Goal: Transaction & Acquisition: Book appointment/travel/reservation

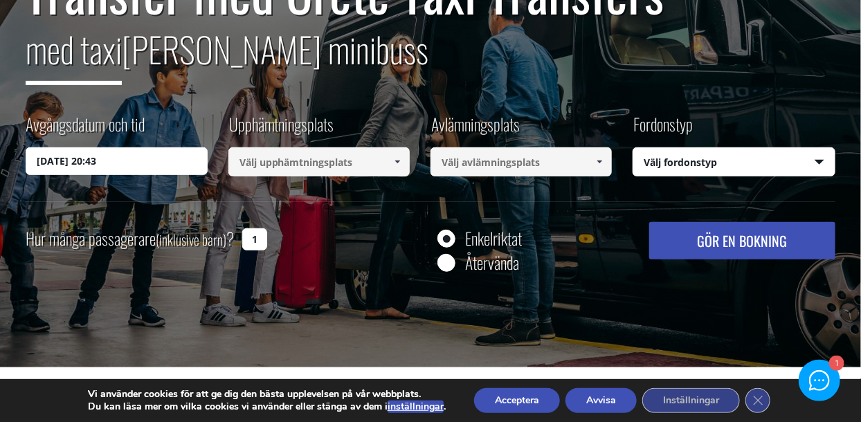
scroll to position [189, 0]
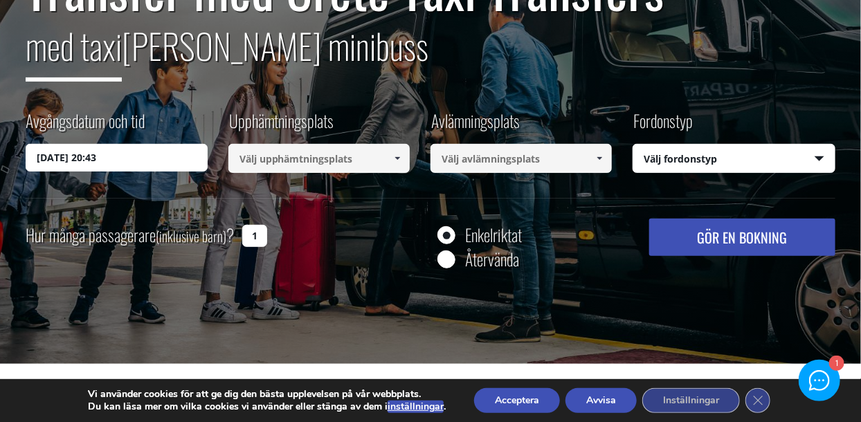
click at [163, 159] on input "[DATE] 20:43" at bounding box center [116, 158] width 181 height 28
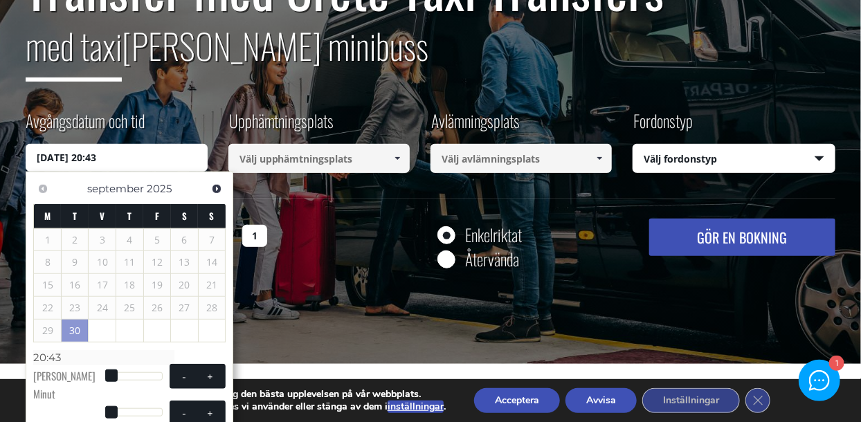
click at [219, 193] on span "Nästa" at bounding box center [216, 188] width 11 height 11
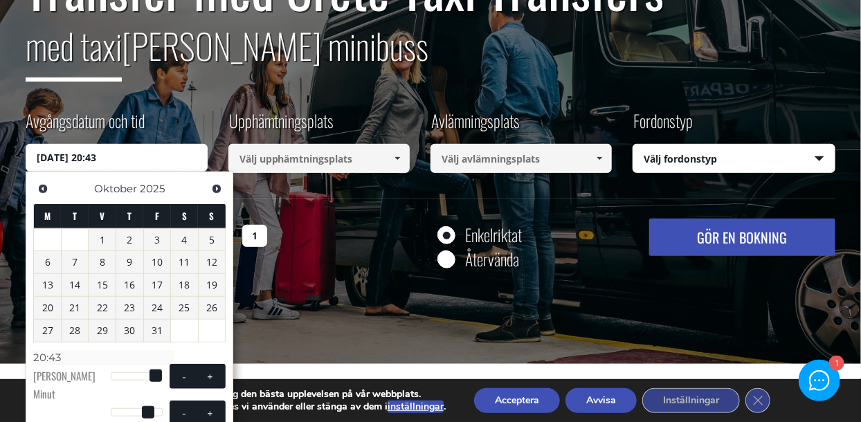
click at [129, 242] on font "2" at bounding box center [130, 239] width 6 height 13
click at [179, 382] on span at bounding box center [184, 376] width 11 height 11
click at [172, 384] on button "-" at bounding box center [184, 376] width 25 height 15
click at [47, 388] on font "Minut" at bounding box center [44, 393] width 22 height 15
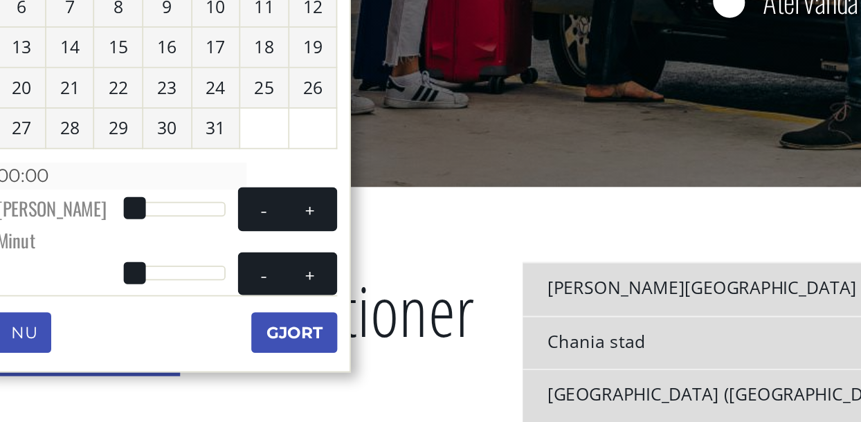
scroll to position [328, 0]
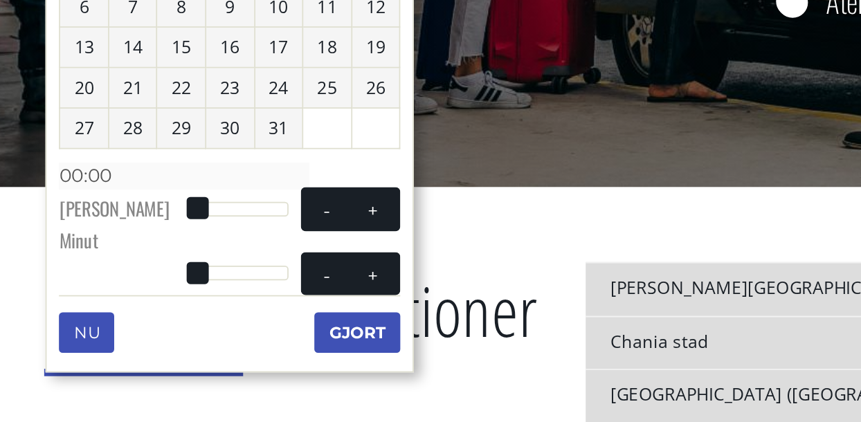
click at [112, 240] on span at bounding box center [111, 237] width 12 height 12
click at [114, 240] on span at bounding box center [111, 237] width 12 height 12
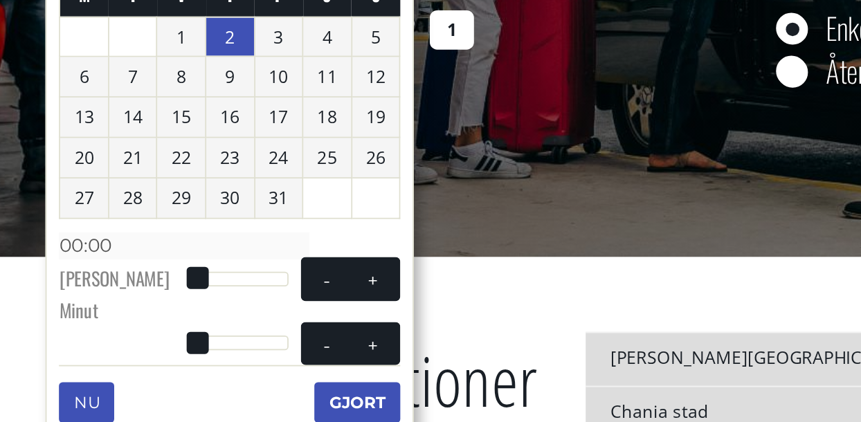
click at [115, 242] on span at bounding box center [111, 237] width 12 height 12
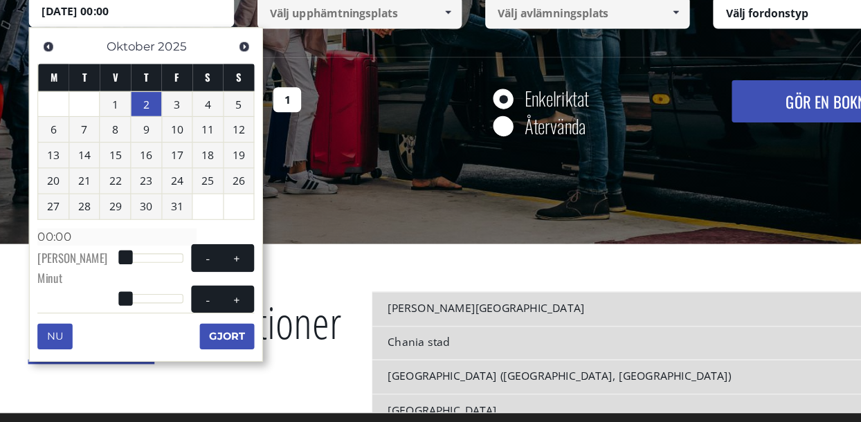
scroll to position [323, 0]
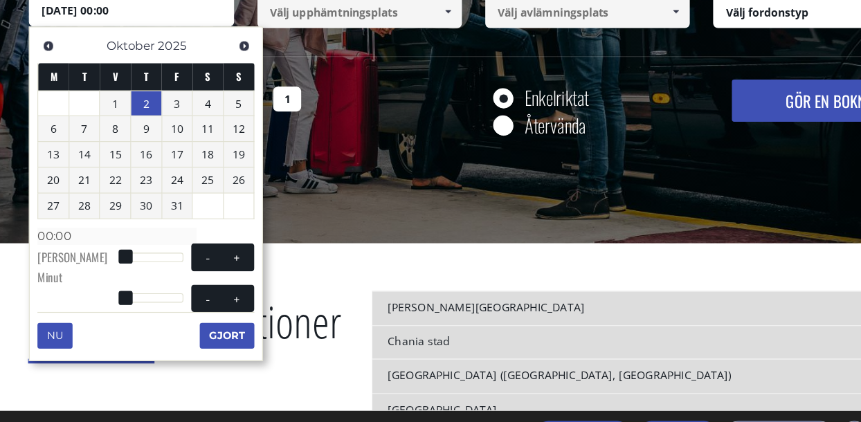
click at [131, 107] on font "2" at bounding box center [130, 106] width 6 height 13
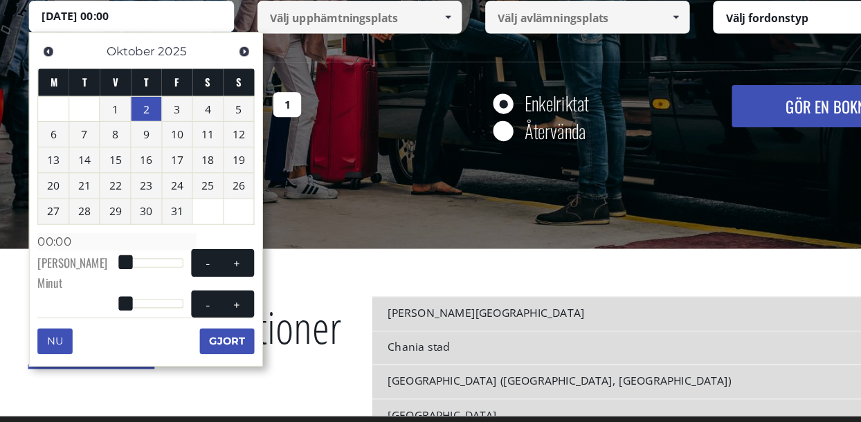
click at [207, 323] on button "Gjort" at bounding box center [201, 312] width 48 height 22
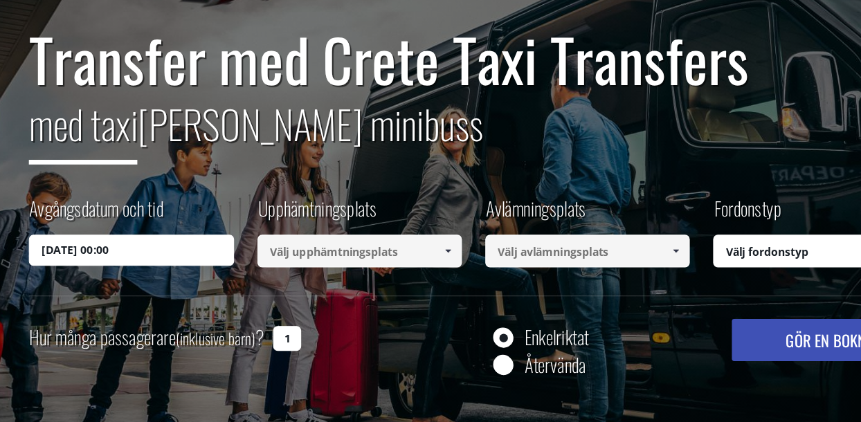
scroll to position [125, 0]
click at [107, 226] on input "02/10/2025 00:00" at bounding box center [116, 222] width 181 height 28
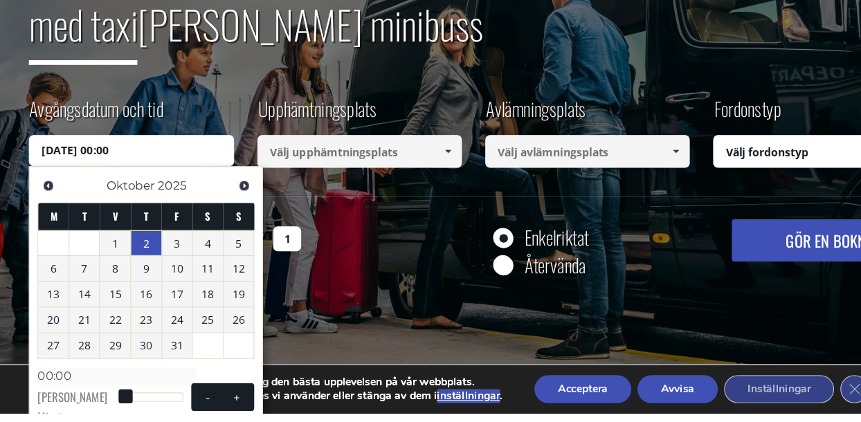
scroll to position [260, 0]
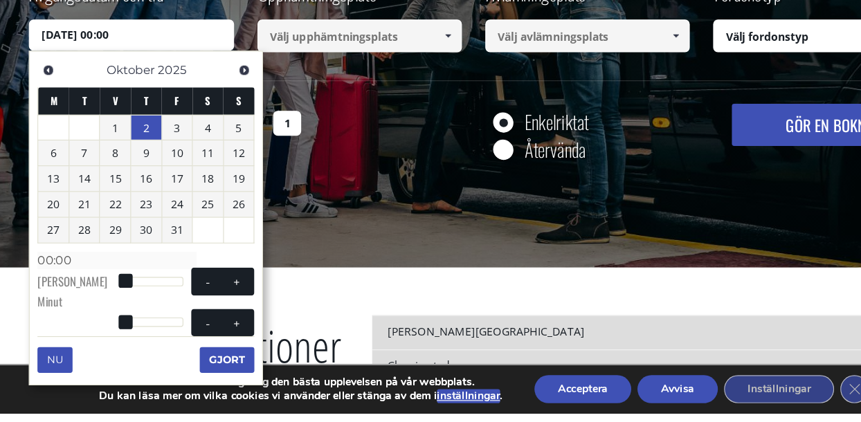
click at [172, 312] on button "-" at bounding box center [184, 305] width 25 height 15
click at [205, 311] on span at bounding box center [210, 305] width 11 height 11
type input "02/10/2025 01:00"
type input "01:00"
click at [179, 311] on span at bounding box center [184, 305] width 11 height 11
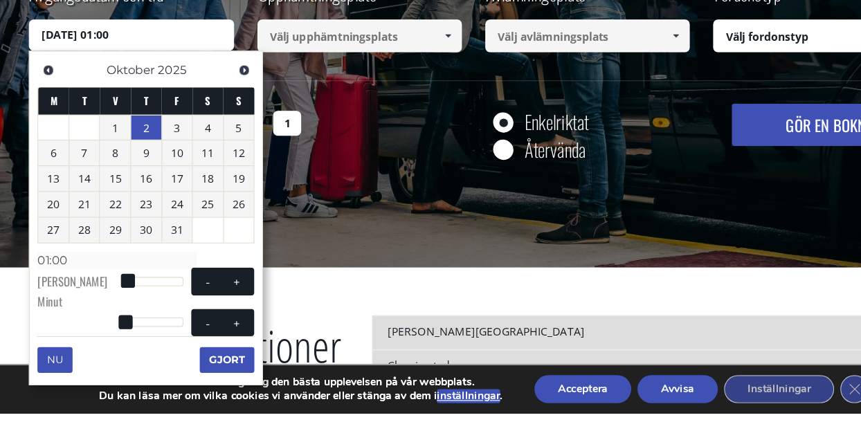
type input "02/10/2025 00:00"
type input "00:00"
click at [172, 312] on button "-" at bounding box center [184, 305] width 25 height 15
click at [111, 304] on span at bounding box center [111, 304] width 12 height 12
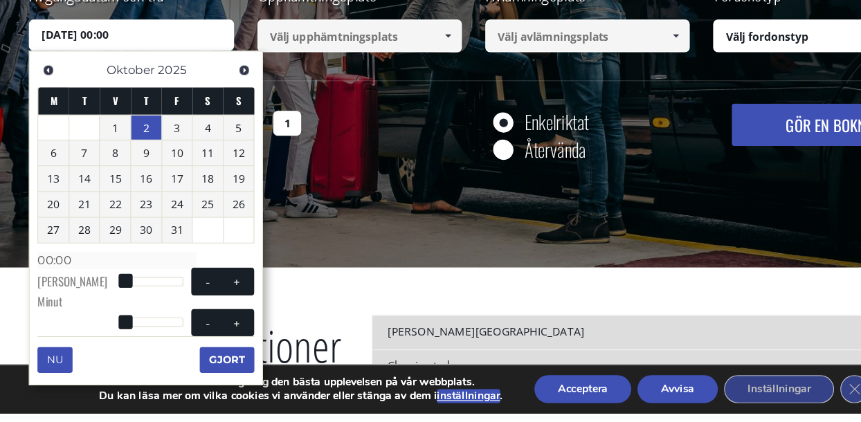
click at [47, 305] on font "Timme" at bounding box center [64, 304] width 62 height 15
click at [106, 85] on input "02/10/2025 00:00" at bounding box center [116, 87] width 181 height 28
click at [39, 109] on link "Tidigare" at bounding box center [42, 117] width 19 height 19
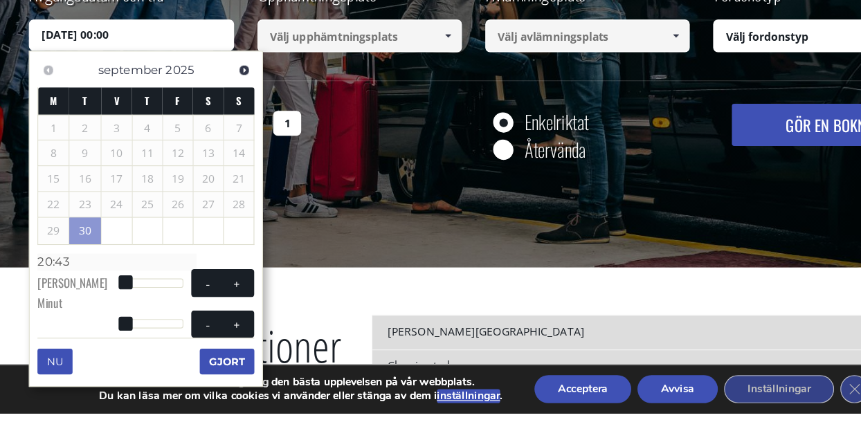
click at [221, 118] on span "Nästa" at bounding box center [216, 117] width 11 height 11
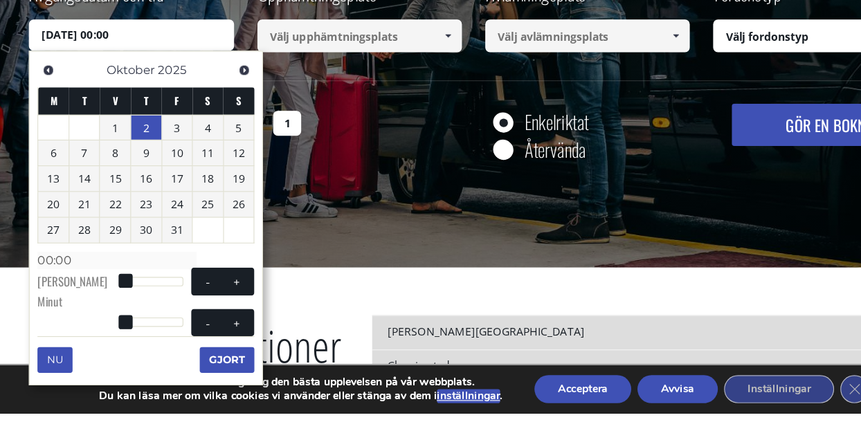
click at [107, 88] on input "02/10/2025 00:00" at bounding box center [116, 87] width 181 height 28
click at [179, 311] on span at bounding box center [184, 305] width 11 height 11
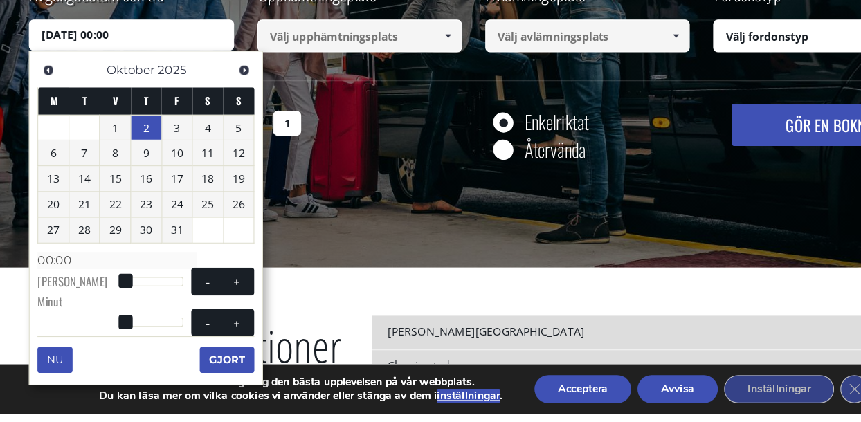
click at [198, 312] on button "+" at bounding box center [210, 305] width 25 height 15
type input "02/10/2025 01:00"
type input "01:00"
click at [198, 312] on button "+" at bounding box center [210, 305] width 25 height 15
type input "02/10/2025 02:00"
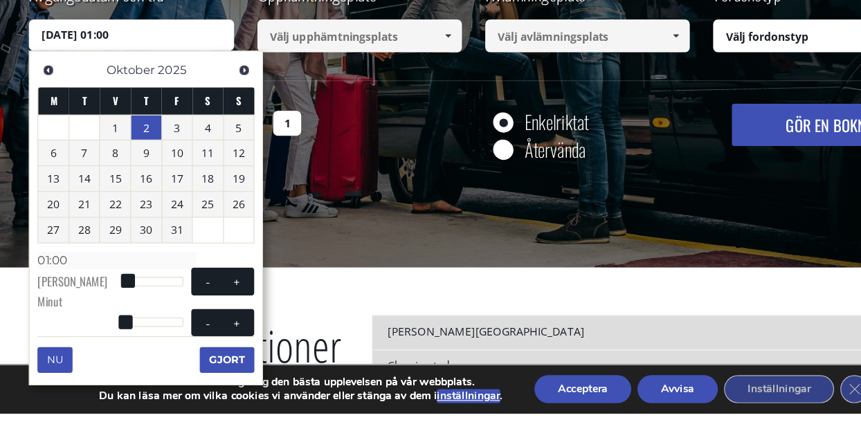
type input "02:00"
click at [198, 312] on button "+" at bounding box center [210, 305] width 25 height 15
type input "02/10/2025 03:00"
type input "03:00"
click at [198, 312] on button "+" at bounding box center [210, 305] width 25 height 15
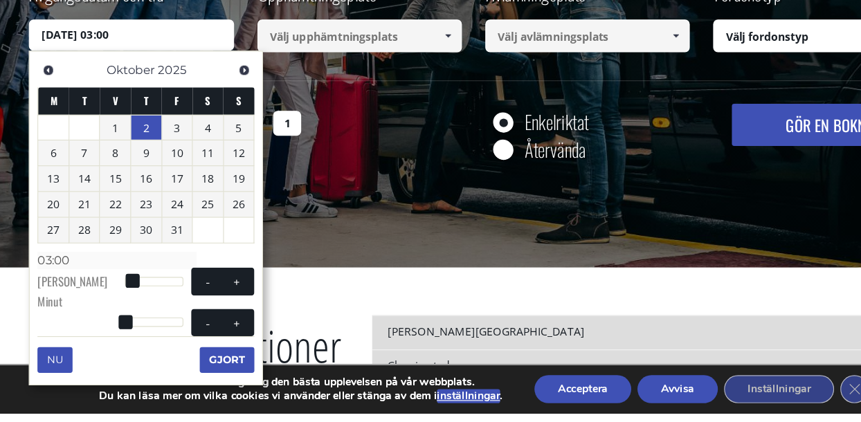
type input "02/10/2025 04:00"
type input "04:00"
click at [198, 312] on button "+" at bounding box center [210, 305] width 25 height 15
type input "02/10/2025 05:00"
type input "05:00"
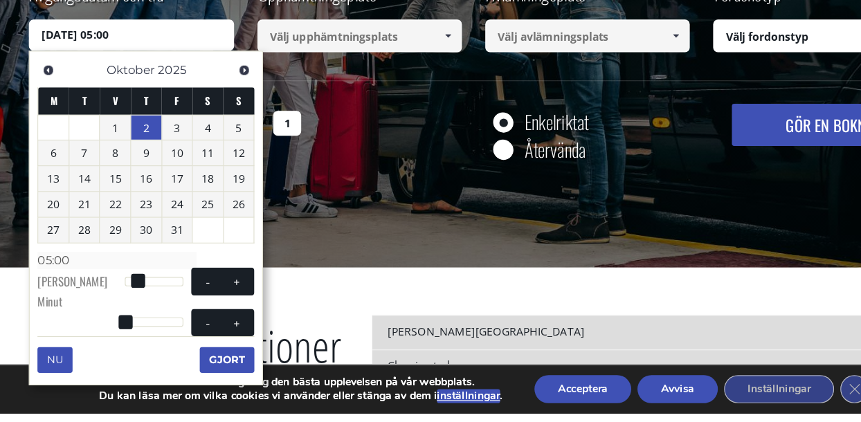
click at [198, 312] on button "+" at bounding box center [210, 305] width 25 height 15
type input "02/10/2025 06:00"
type input "06:00"
click at [198, 312] on button "+" at bounding box center [210, 305] width 25 height 15
type input "02/10/2025 07:00"
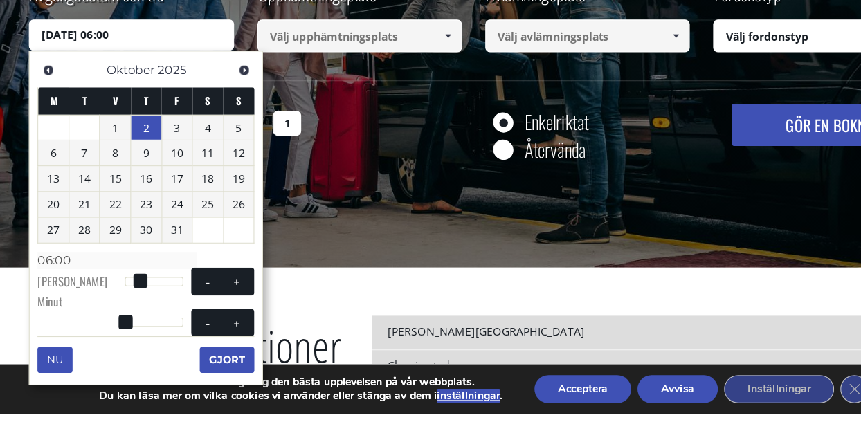
type input "07:00"
click at [198, 312] on button "+" at bounding box center [210, 305] width 25 height 15
type input "02/10/2025 08:00"
type input "08:00"
click at [198, 312] on button "+" at bounding box center [210, 305] width 25 height 15
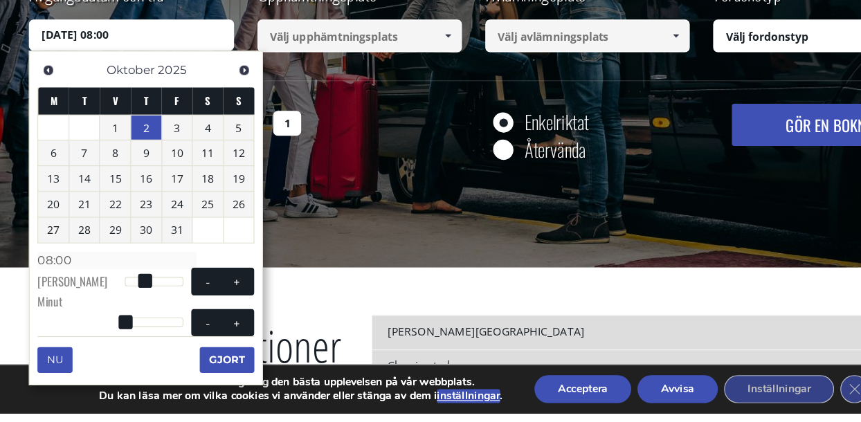
type input "02/10/2025 09:00"
type input "09:00"
click at [205, 311] on span at bounding box center [210, 305] width 11 height 11
type input "02/10/2025 10:00"
type input "10:00"
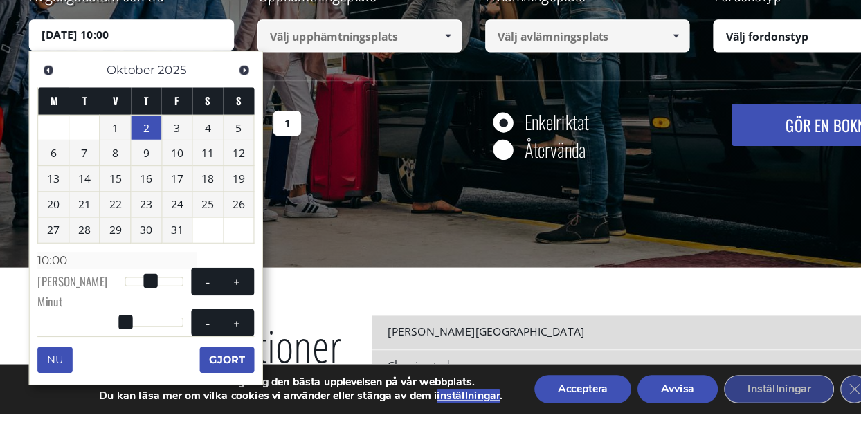
click at [205, 311] on span at bounding box center [210, 305] width 11 height 11
type input "02/10/2025 11:00"
type input "11:00"
click at [213, 380] on font "Gjort" at bounding box center [202, 374] width 32 height 11
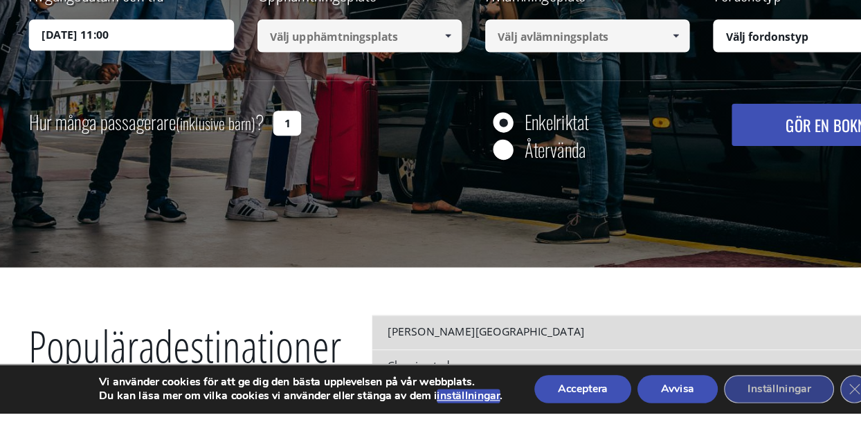
click at [400, 85] on span at bounding box center [397, 87] width 11 height 11
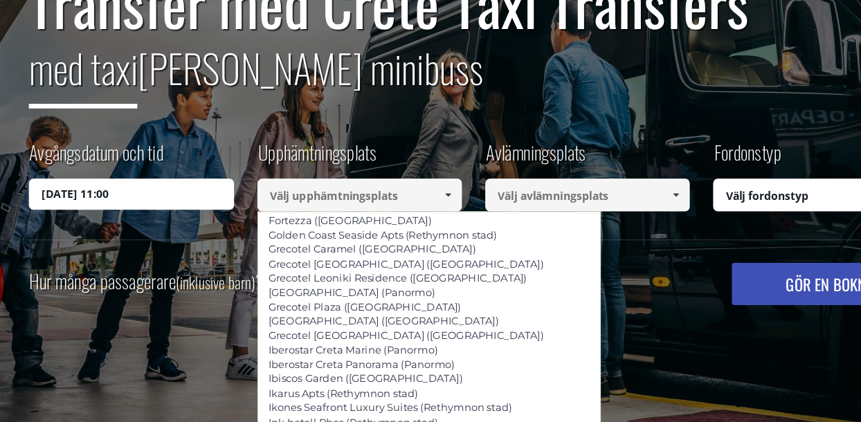
scroll to position [2799, 0]
type input "Minos Ambassador ([GEOGRAPHIC_DATA])"
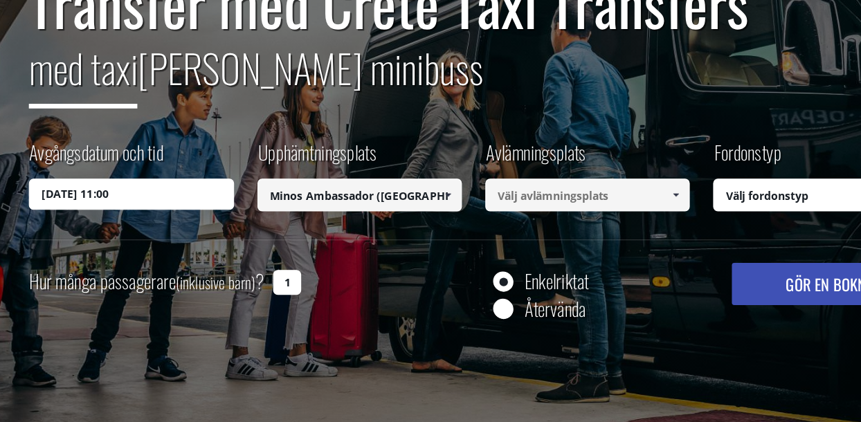
click at [604, 174] on span at bounding box center [599, 173] width 11 height 11
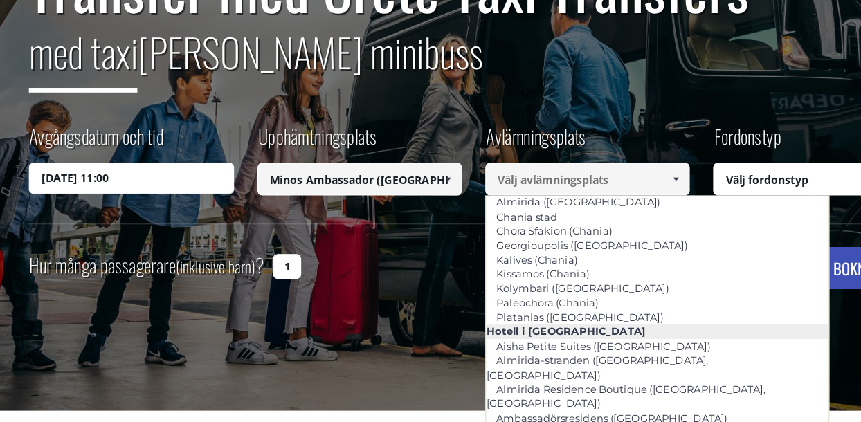
scroll to position [116, 0]
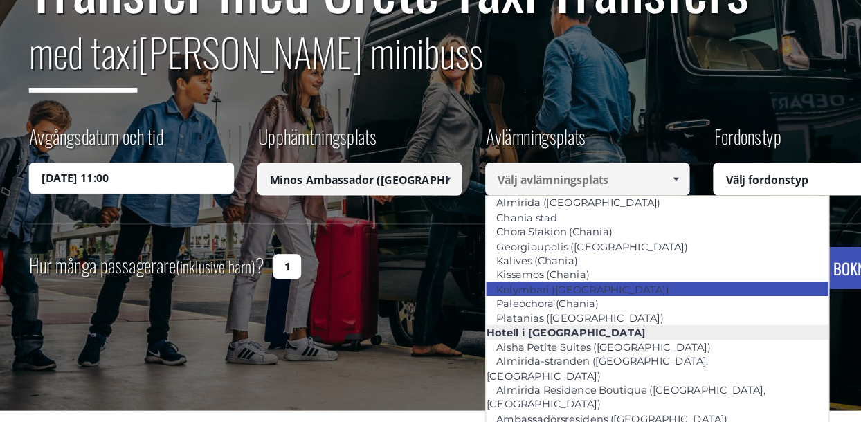
click at [492, 261] on link "Kolymbari ([GEOGRAPHIC_DATA])" at bounding box center [516, 256] width 171 height 19
type input "Kolymbari ([GEOGRAPHIC_DATA])"
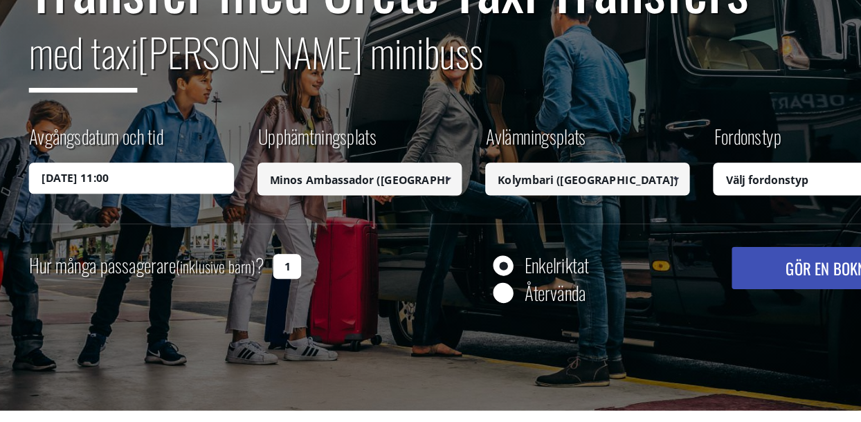
click at [710, 166] on select "Välj fordonstyp Taxi (4 passagerare) Mercedes E-klass Mini Van (7 passagerare) …" at bounding box center [734, 159] width 201 height 29
select select "540"
click at [634, 145] on select "Välj fordonstyp Taxi (4 passagerare) Mercedes E-klass Mini Van (7 passagerare) …" at bounding box center [734, 159] width 201 height 29
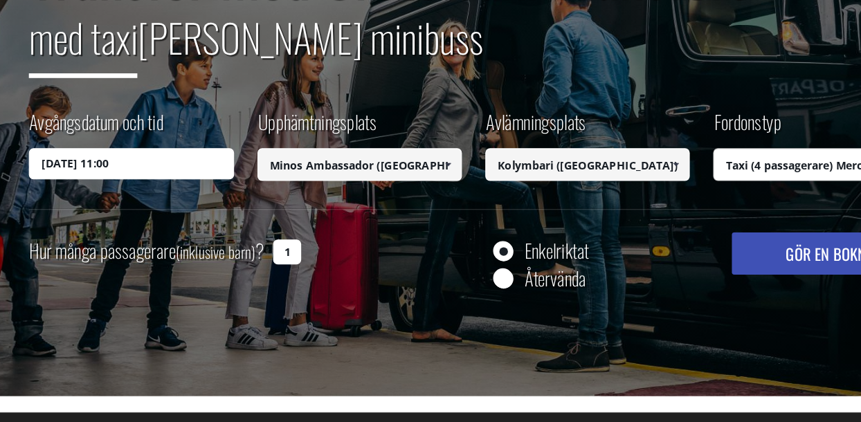
scroll to position [188, 0]
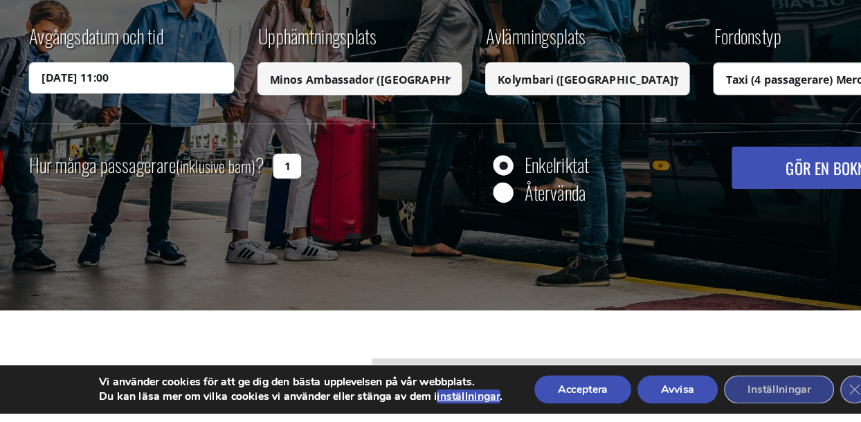
click at [266, 208] on input "1" at bounding box center [254, 203] width 25 height 22
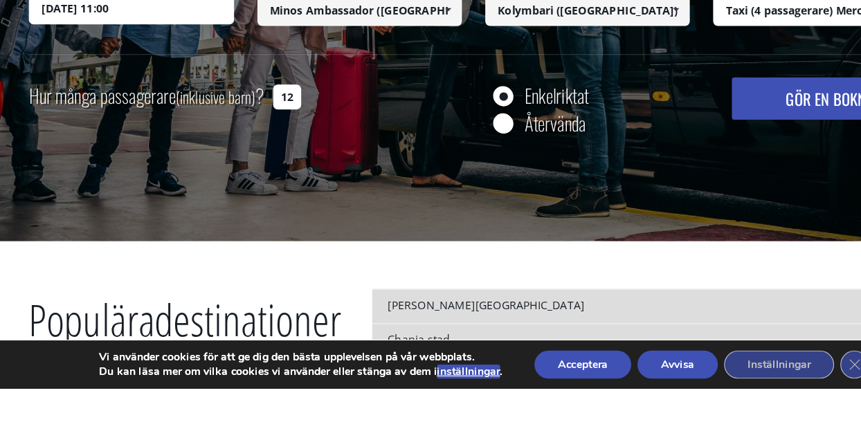
scroll to position [262, 0]
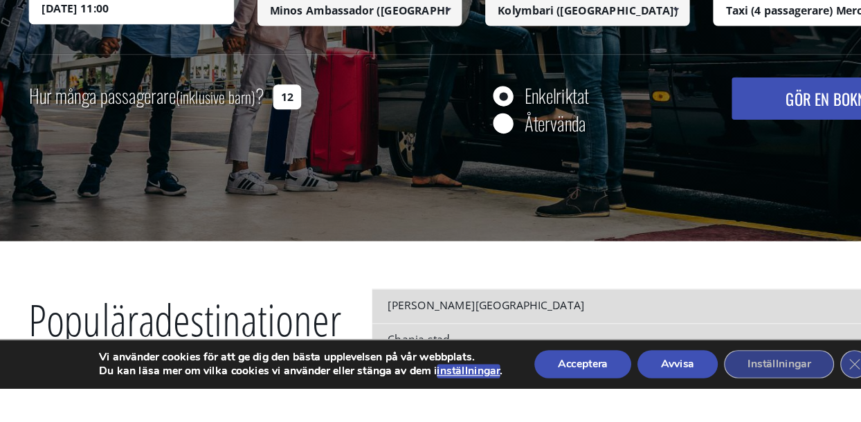
type input "1"
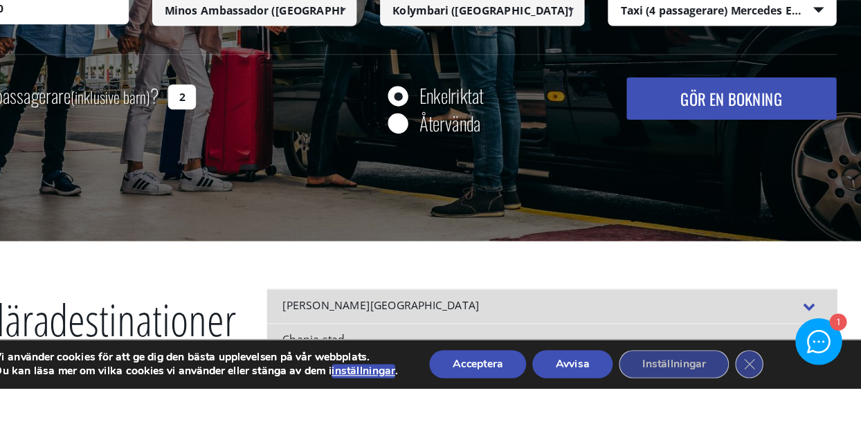
type input "2"
click at [744, 161] on font "GÖR EN BOKNING" at bounding box center [742, 164] width 90 height 21
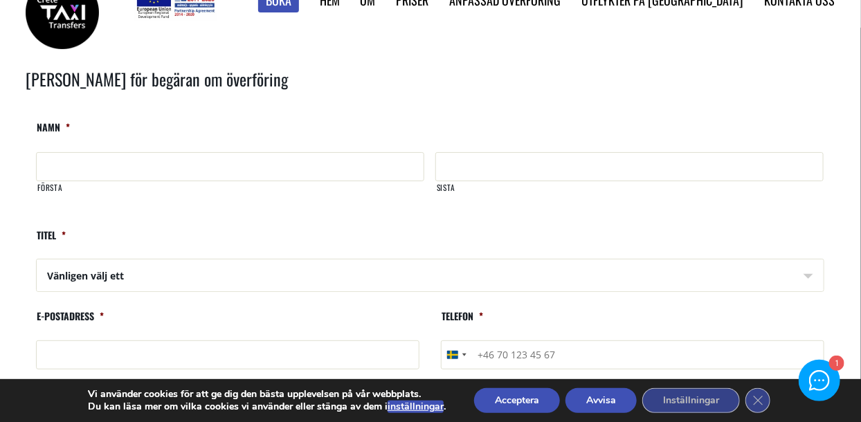
scroll to position [26, 0]
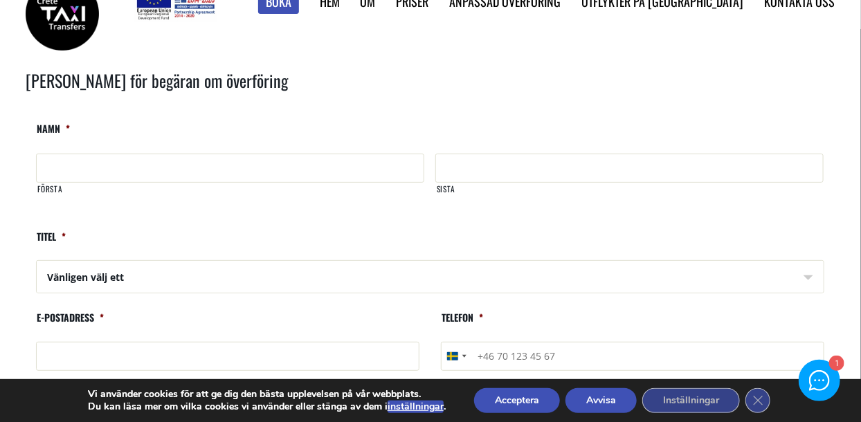
click at [135, 174] on input "Första" at bounding box center [230, 168] width 388 height 29
type input "h"
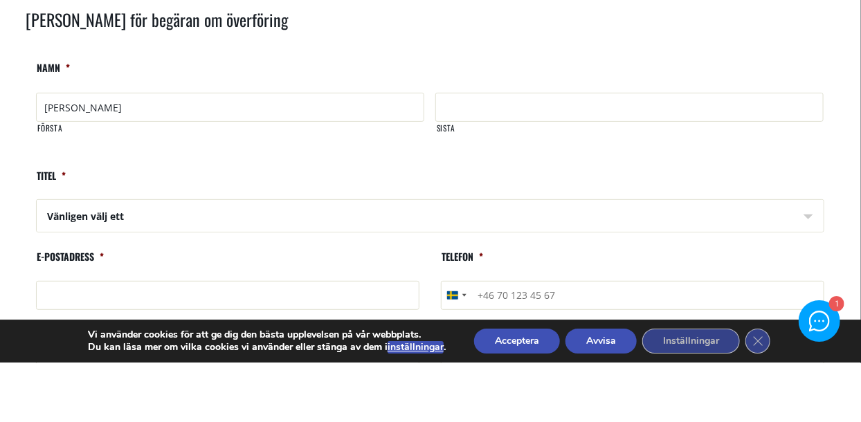
scroll to position [38, 0]
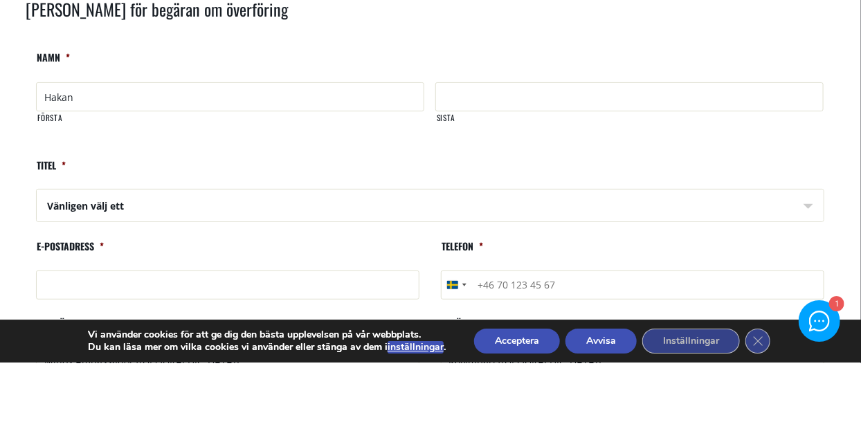
type input "Hakan"
click at [460, 157] on input "Sista" at bounding box center [630, 156] width 388 height 29
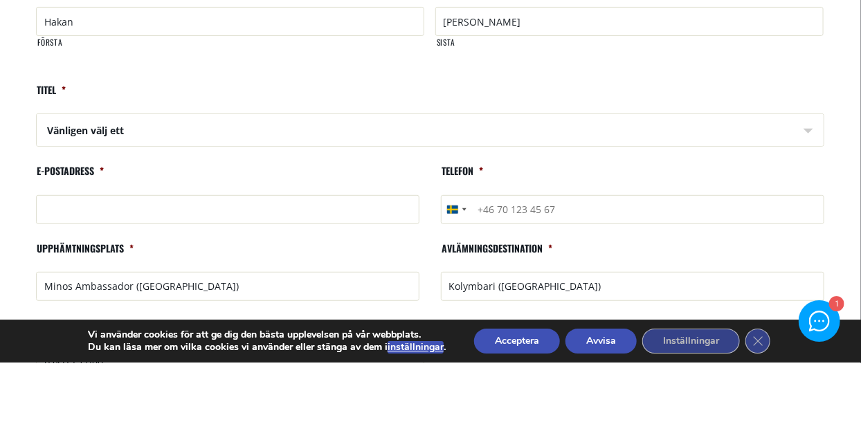
scroll to position [114, 0]
type input "[PERSON_NAME]"
click at [114, 200] on select "Vänligen välj ett Herr Fru" at bounding box center [430, 190] width 787 height 33
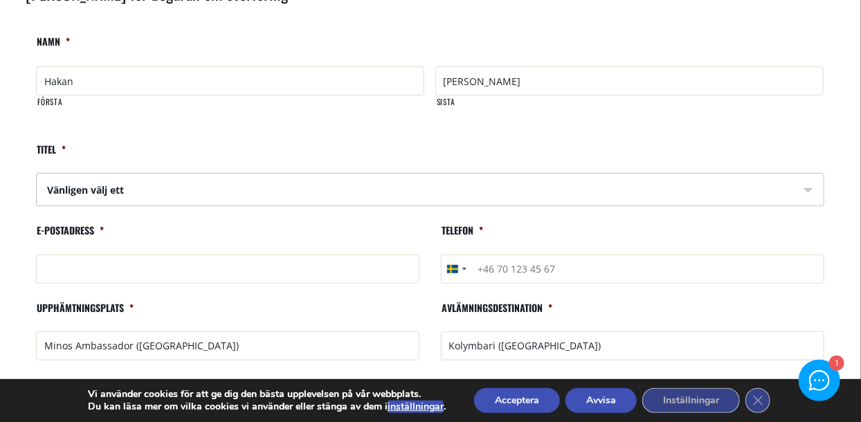
select select "Mr"
click at [37, 174] on select "Vänligen välj ett Herr Fru" at bounding box center [430, 190] width 787 height 33
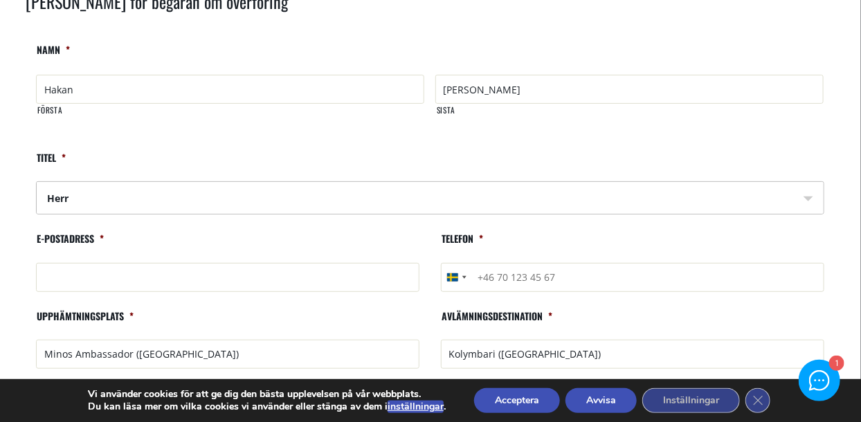
scroll to position [104, 0]
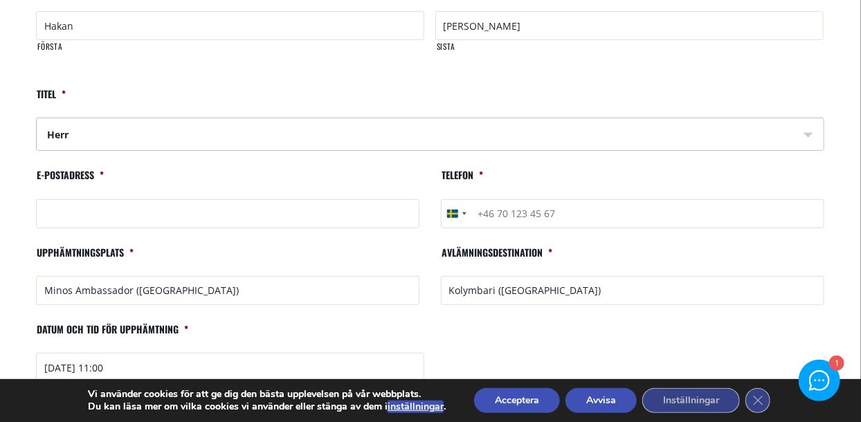
click at [86, 215] on input "E-postadress *" at bounding box center [228, 213] width 384 height 29
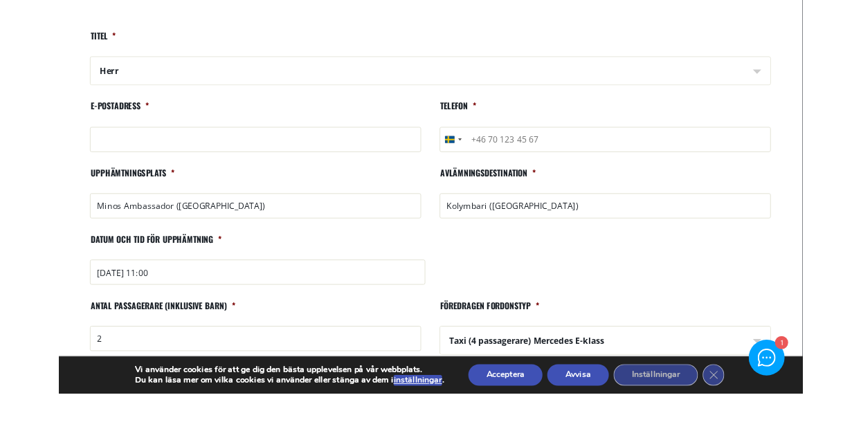
scroll to position [202, 0]
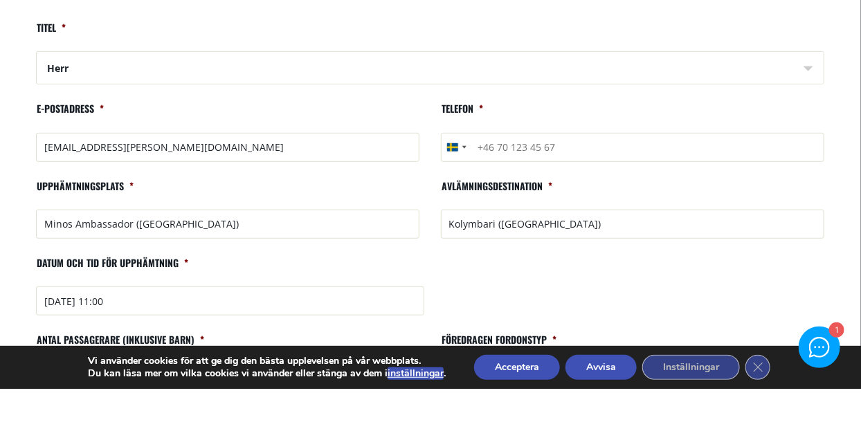
type input "[EMAIL_ADDRESS][PERSON_NAME][DOMAIN_NAME]"
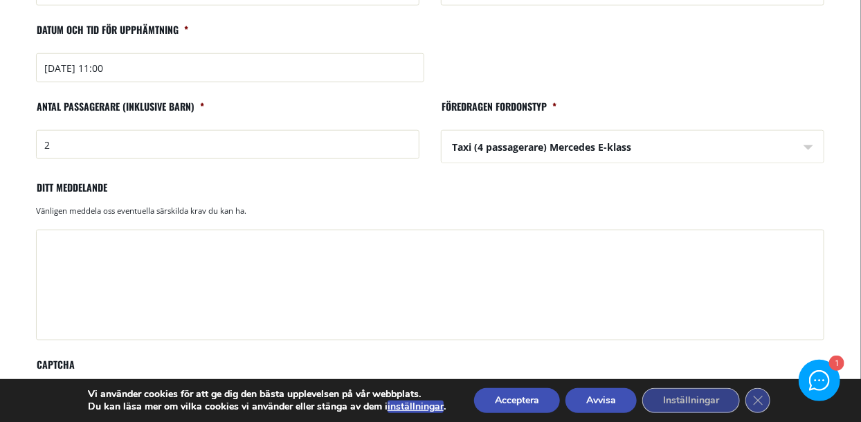
scroll to position [472, 0]
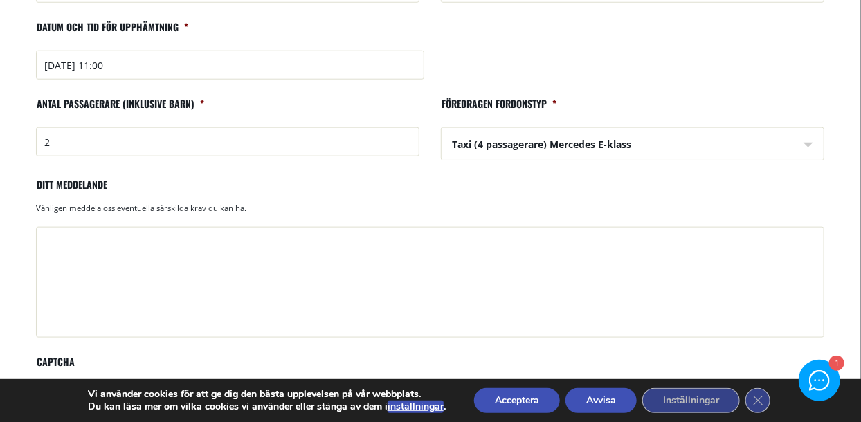
click at [62, 237] on textarea "Ditt meddelande" at bounding box center [430, 282] width 788 height 111
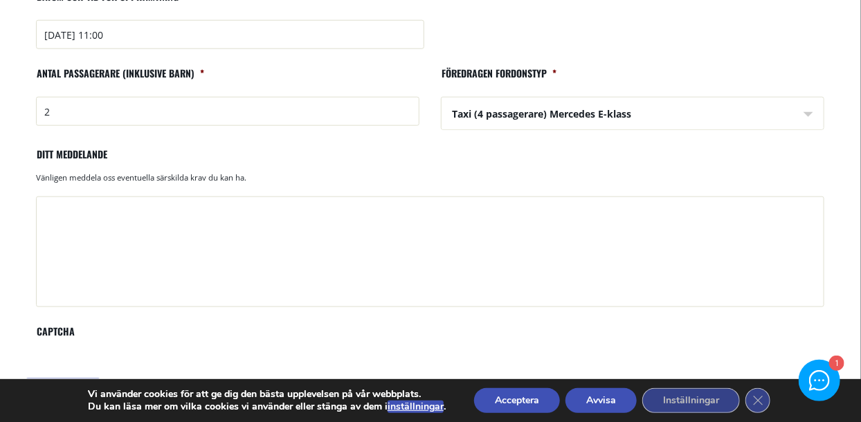
scroll to position [538, 0]
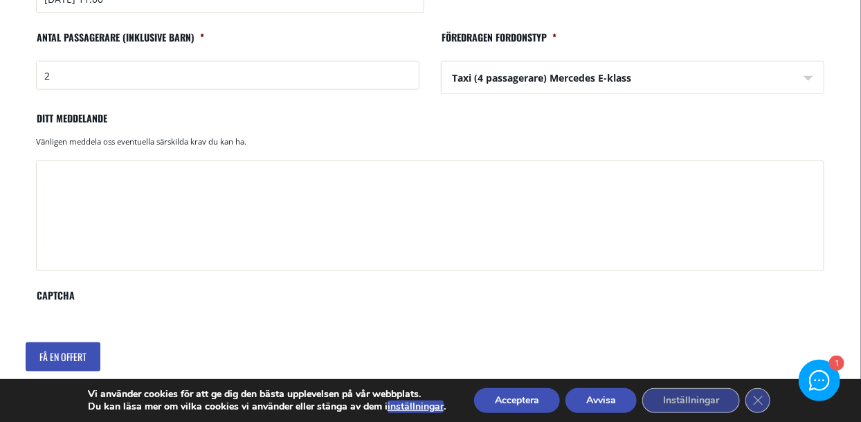
type textarea "t"
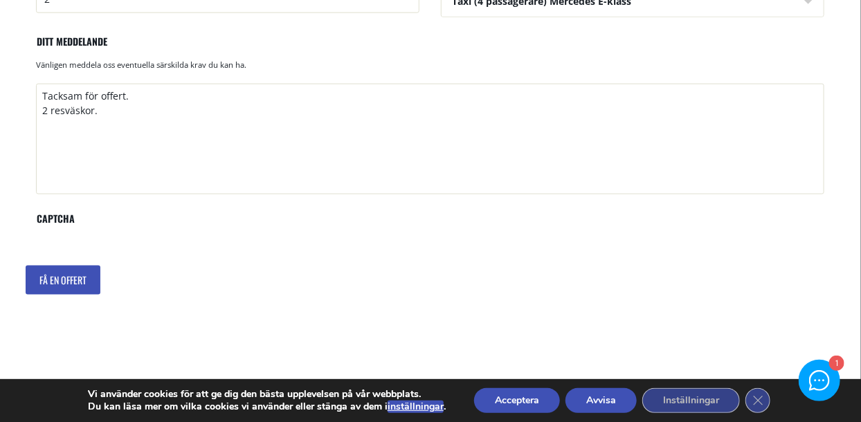
scroll to position [607, 0]
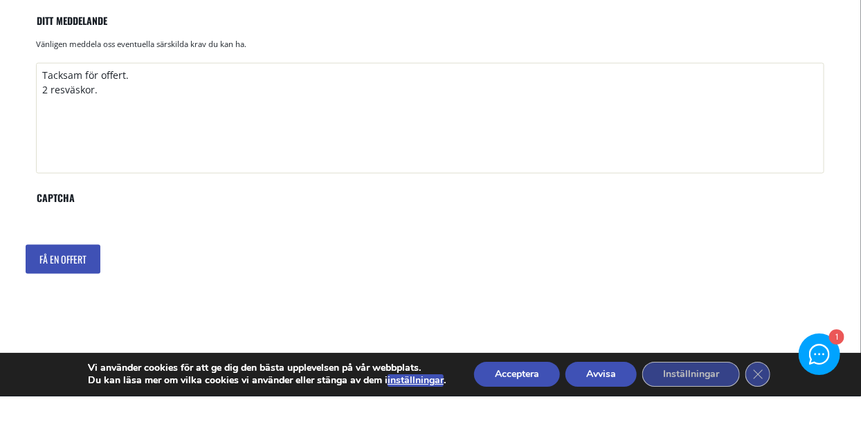
type textarea "Tacksam för offert. 2 resväskor."
click at [69, 287] on input "Få en offert" at bounding box center [63, 285] width 75 height 29
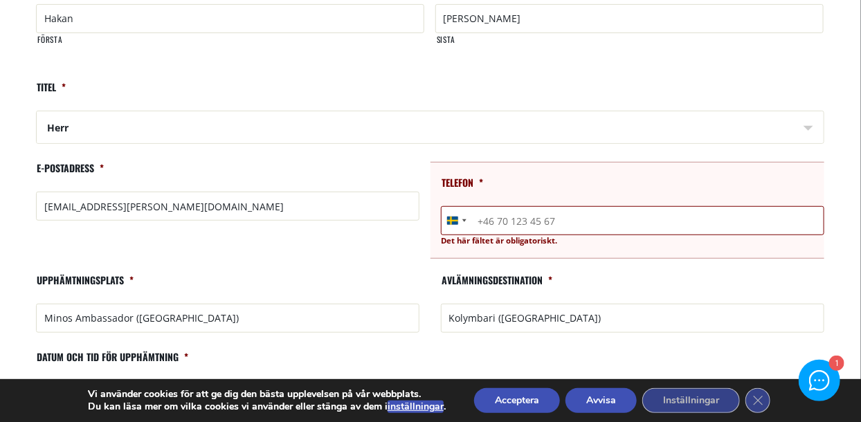
scroll to position [255, 0]
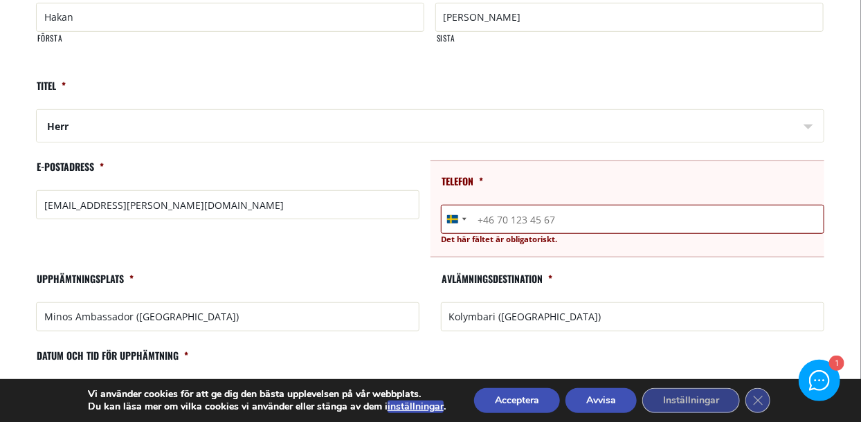
click at [571, 222] on input "Telefon *" at bounding box center [633, 219] width 384 height 29
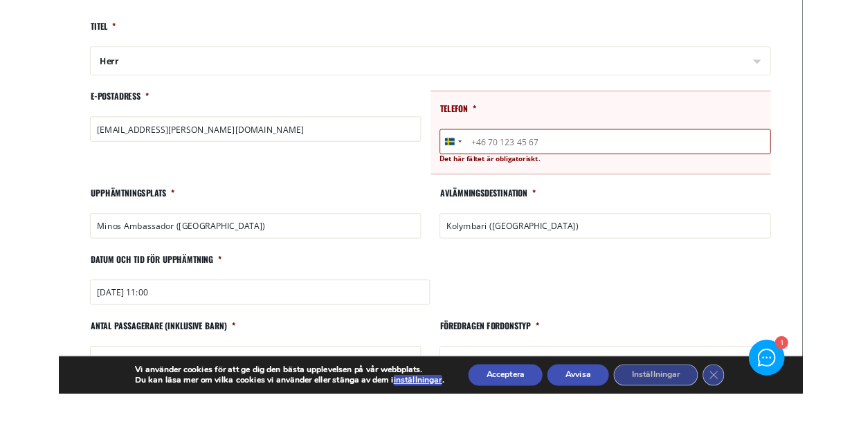
scroll to position [289, 0]
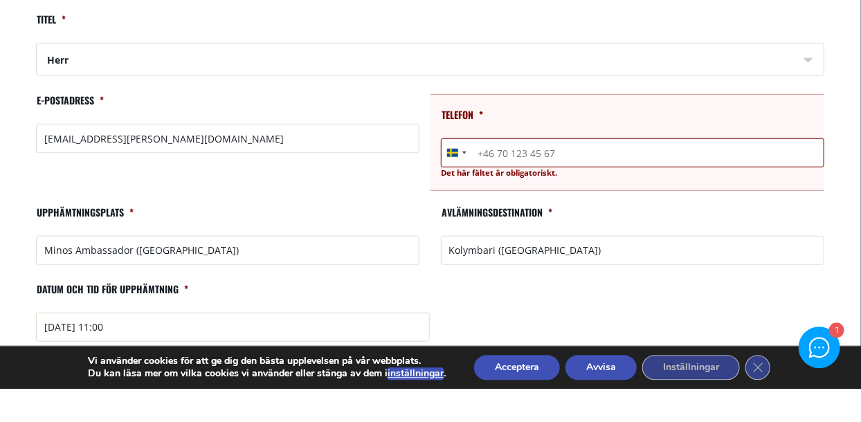
click at [562, 181] on input "Telefon *" at bounding box center [633, 185] width 384 height 29
click at [561, 184] on input "Telefon *" at bounding box center [633, 185] width 384 height 29
type input "[PHONE_NUMBER]"
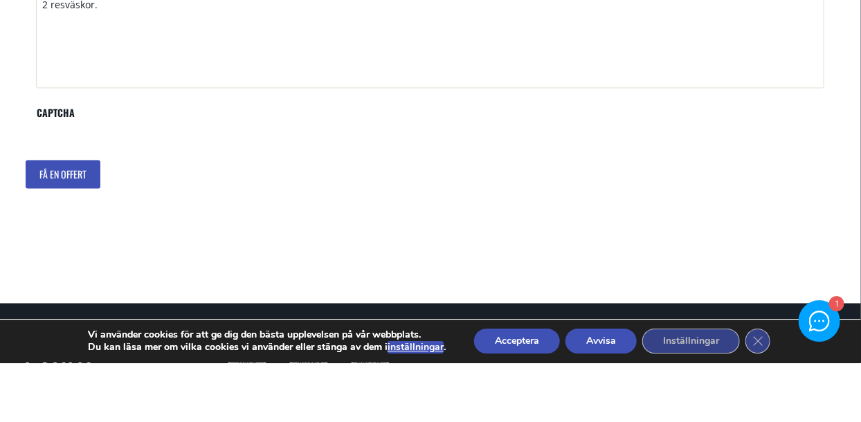
click at [65, 237] on input "Få en offert" at bounding box center [63, 233] width 75 height 29
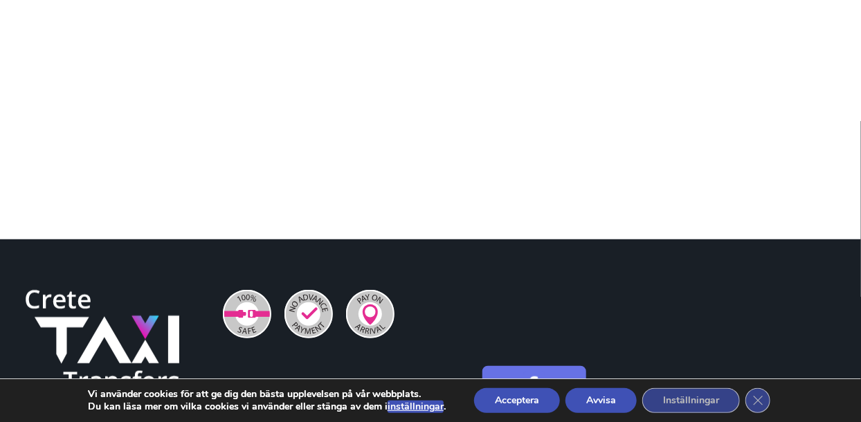
scroll to position [232, 0]
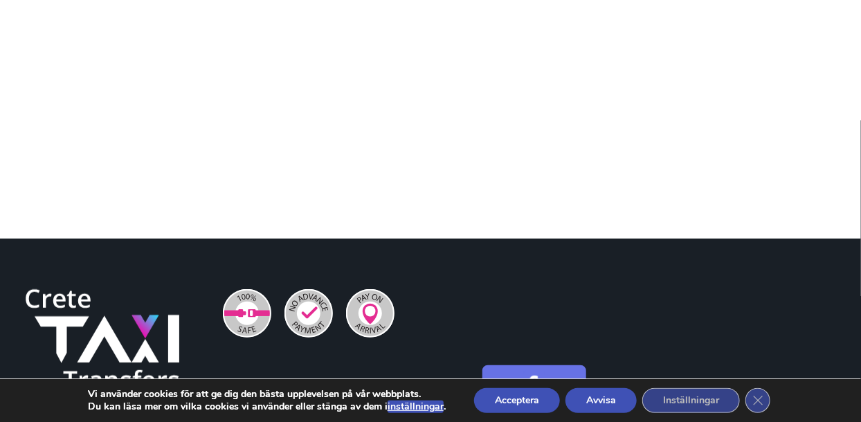
click at [523, 407] on font "Acceptera" at bounding box center [517, 400] width 44 height 13
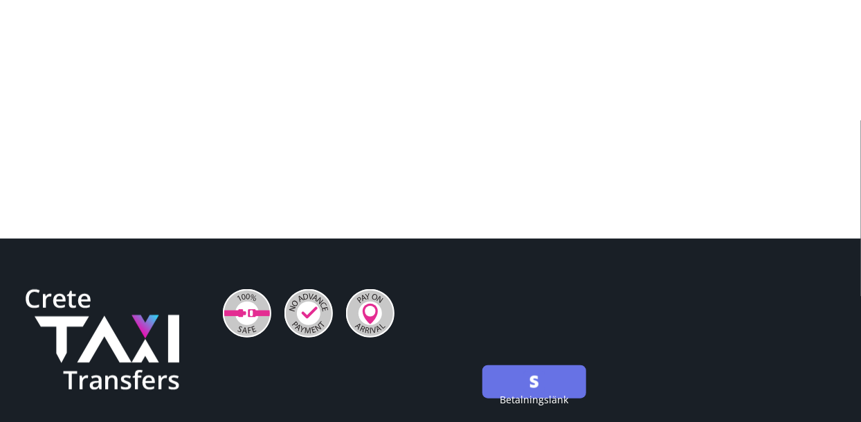
scroll to position [0, 0]
